Goal: Information Seeking & Learning: Learn about a topic

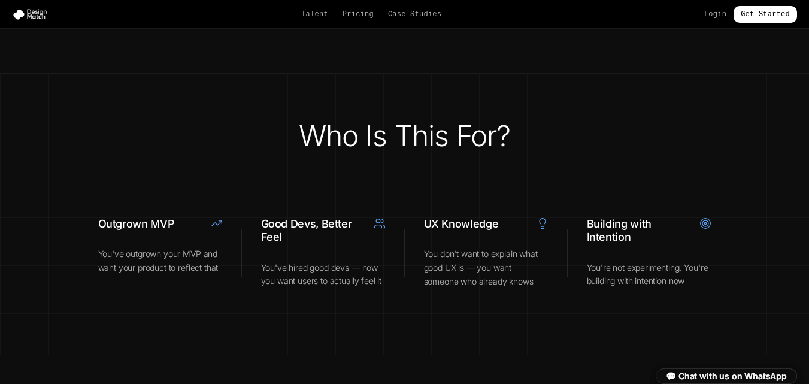
scroll to position [4664, 0]
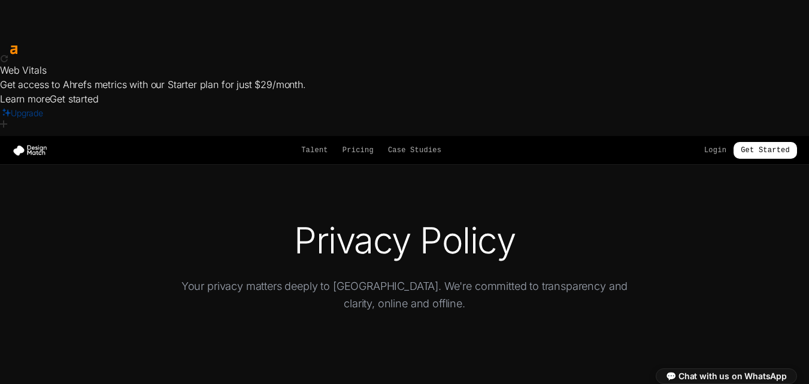
scroll to position [633, 0]
